Goal: Transaction & Acquisition: Obtain resource

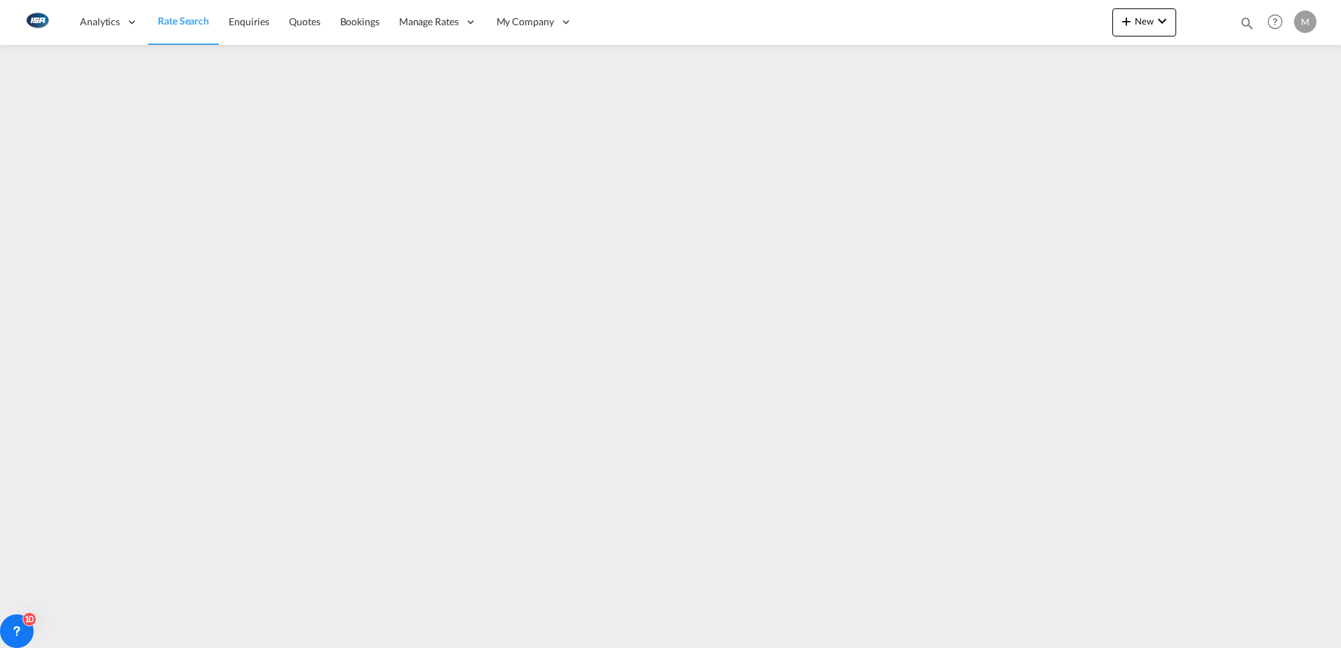
click at [164, 17] on span "Rate Search" at bounding box center [183, 21] width 51 height 12
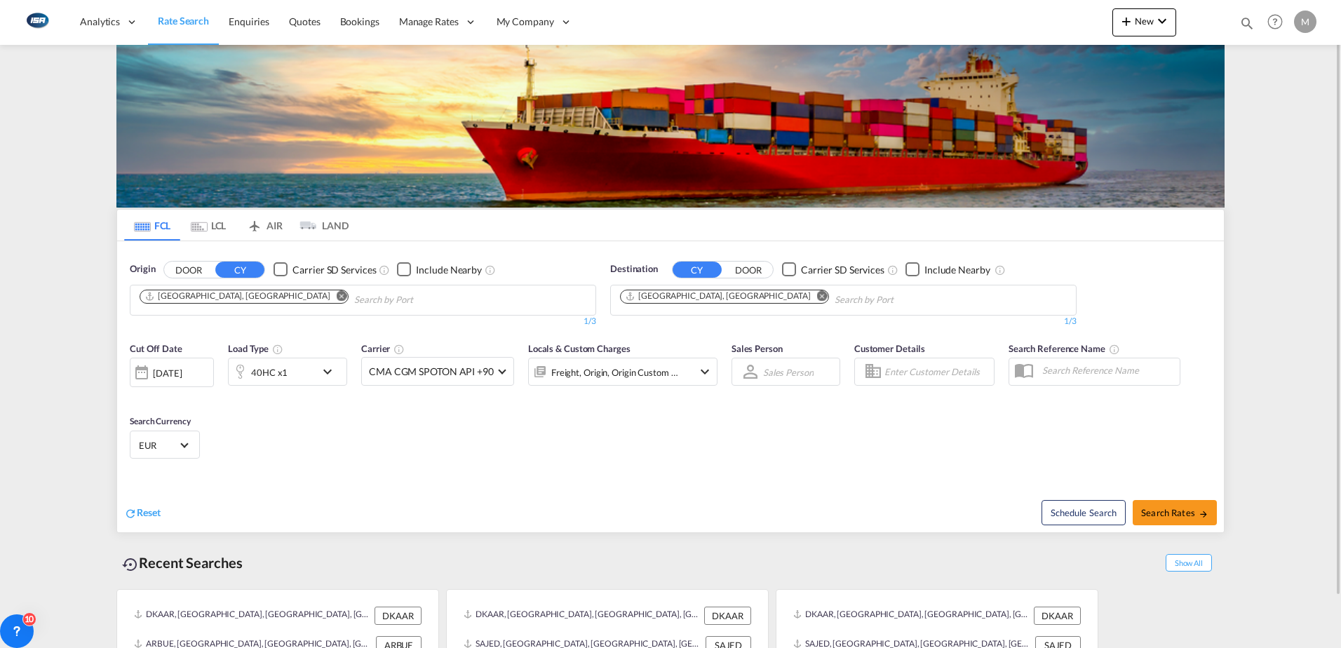
click at [215, 230] on md-tab-item "LCL" at bounding box center [208, 225] width 56 height 31
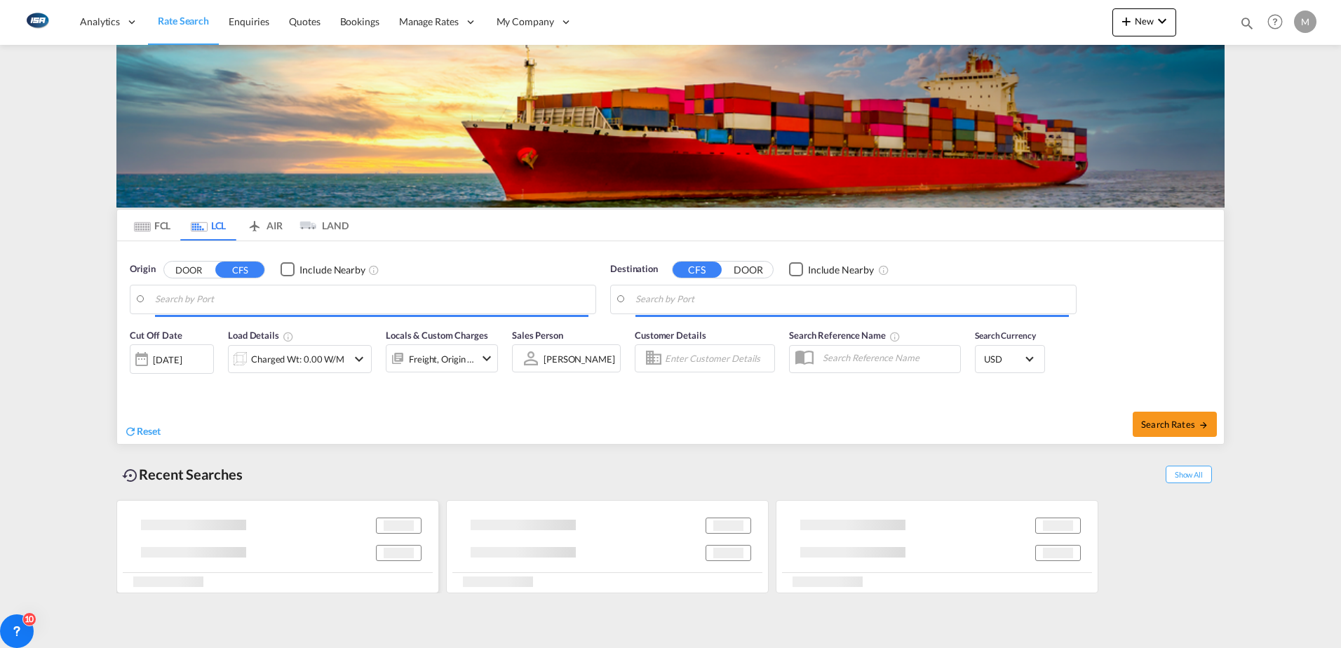
type input "DK-8000, [GEOGRAPHIC_DATA], [GEOGRAPHIC_DATA]"
type input "Colombo, LKCMB"
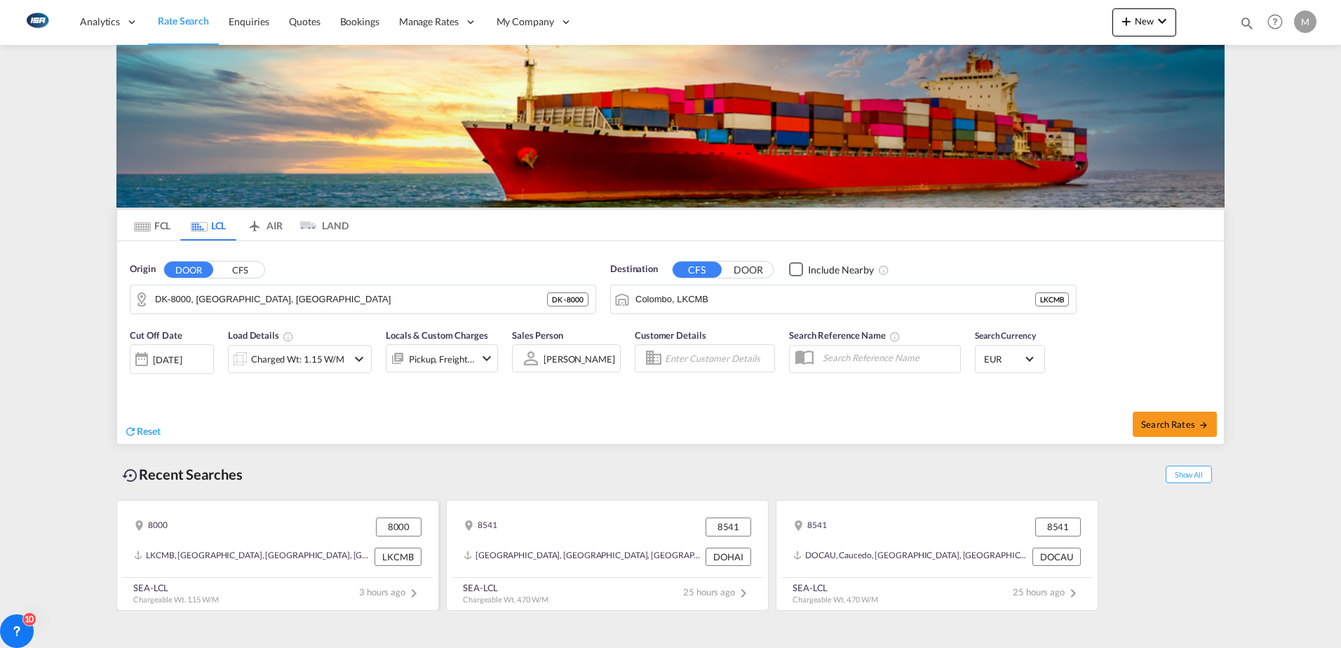
click at [329, 566] on div "LKCMB, [GEOGRAPHIC_DATA], [GEOGRAPHIC_DATA], [GEOGRAPHIC_DATA], [GEOGRAPHIC_DAT…" at bounding box center [277, 556] width 299 height 29
